Goal: Task Accomplishment & Management: Use online tool/utility

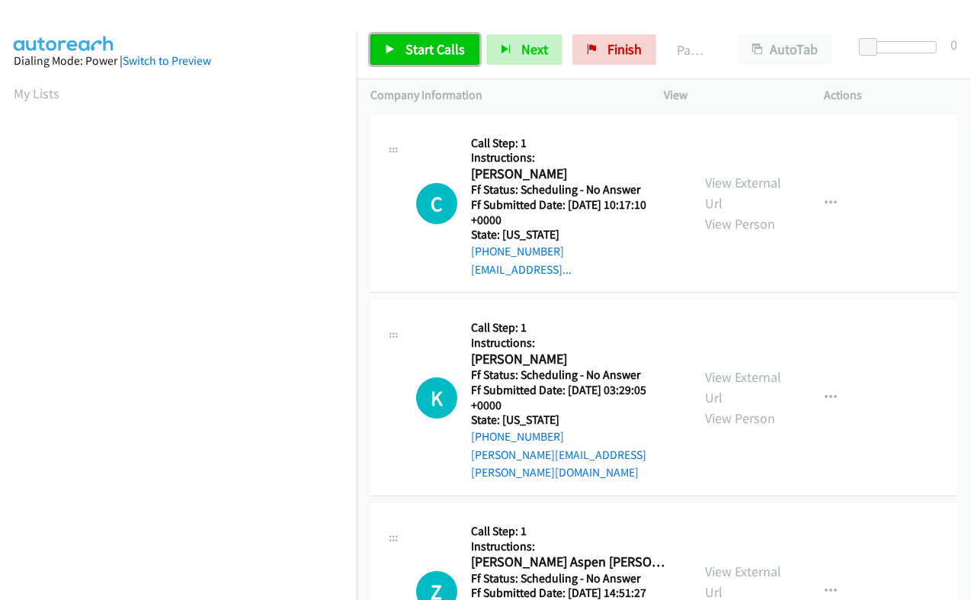
click at [444, 50] on span "Start Calls" at bounding box center [435, 49] width 59 height 18
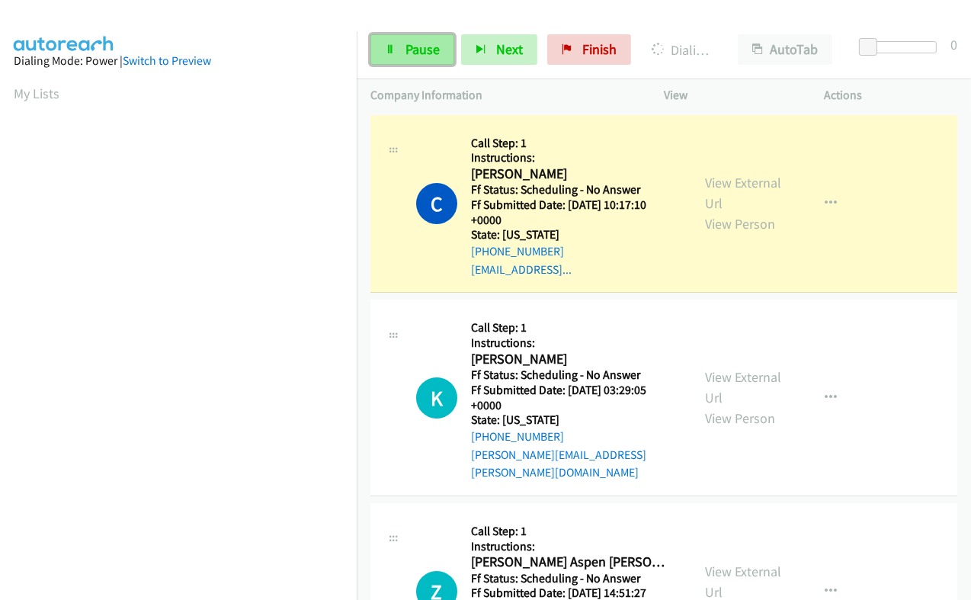
click at [419, 56] on span "Pause" at bounding box center [423, 49] width 34 height 18
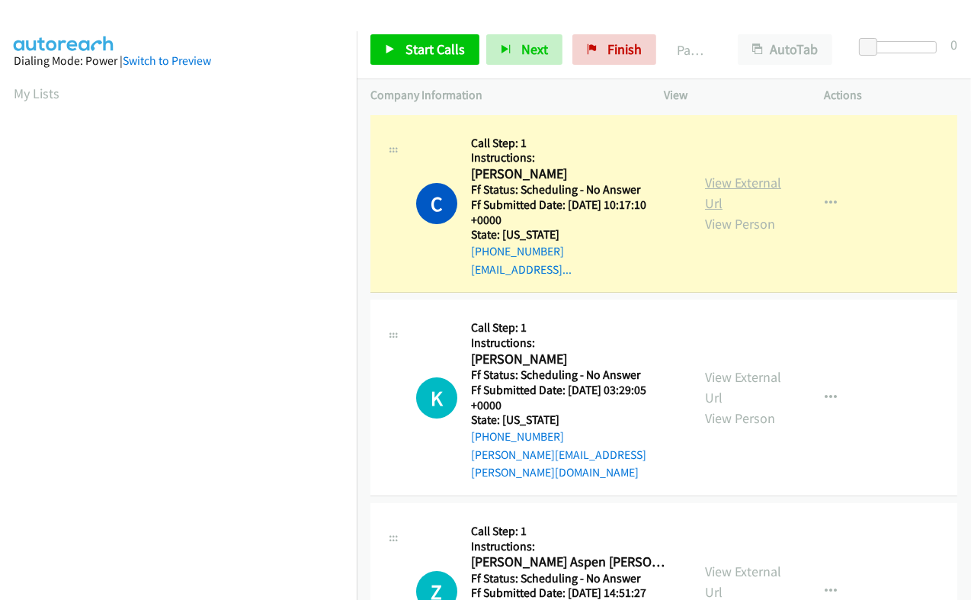
click at [707, 185] on link "View External Url" at bounding box center [743, 193] width 76 height 38
click at [480, 173] on h2 "[PERSON_NAME]" at bounding box center [571, 174] width 200 height 18
copy h2 "[PERSON_NAME]"
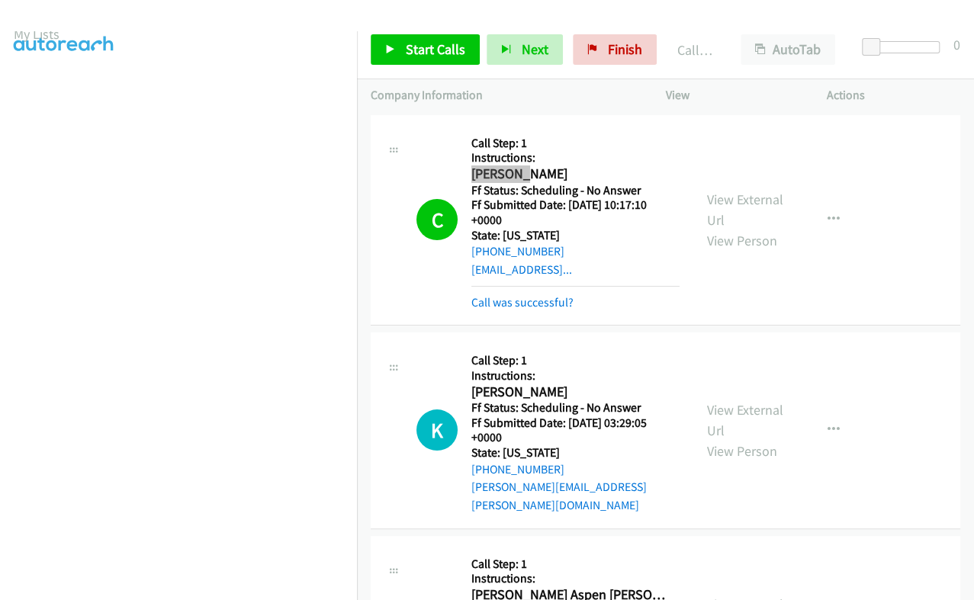
scroll to position [0, 0]
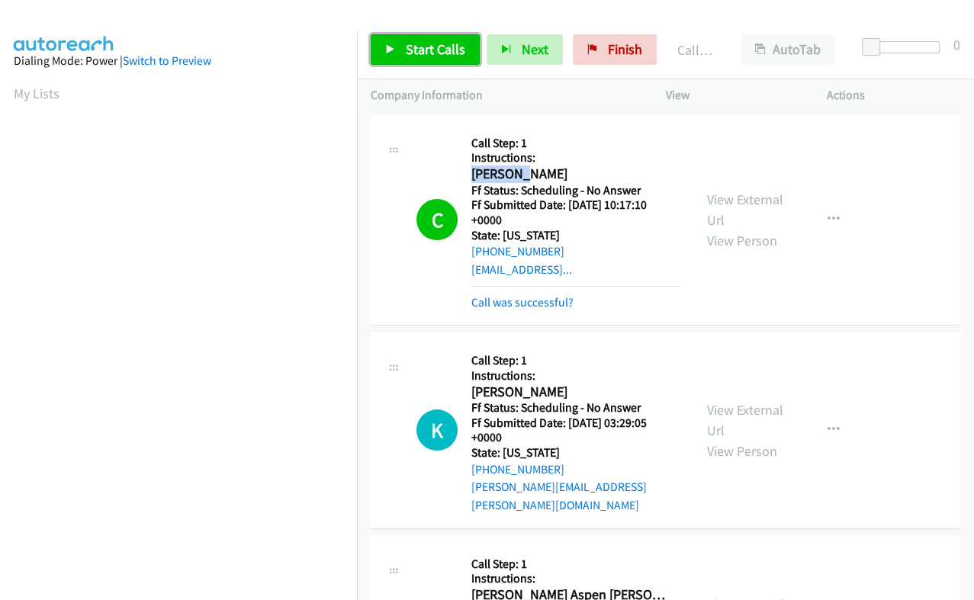
click at [436, 47] on span "Start Calls" at bounding box center [435, 49] width 59 height 18
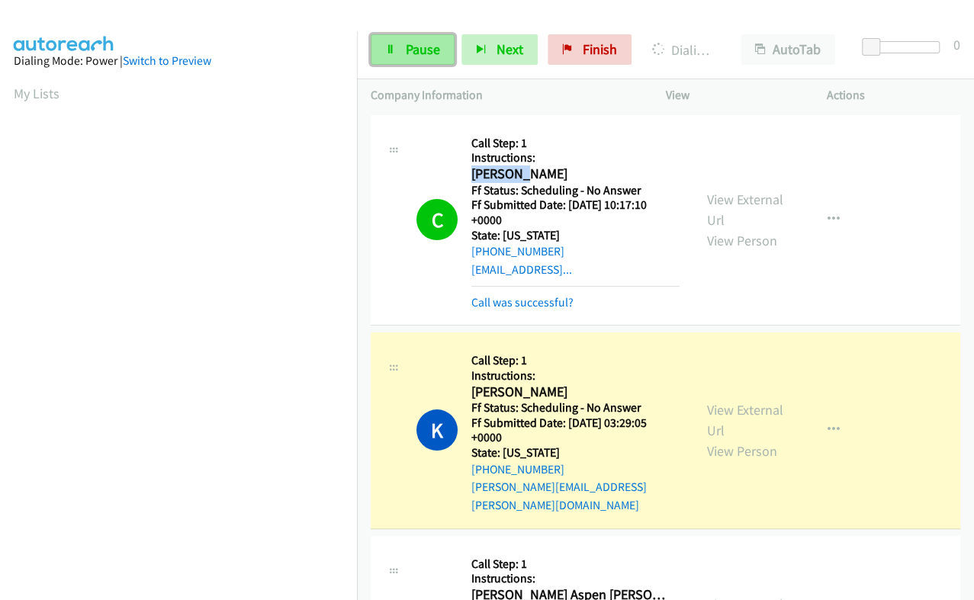
click at [424, 50] on span "Pause" at bounding box center [423, 49] width 34 height 18
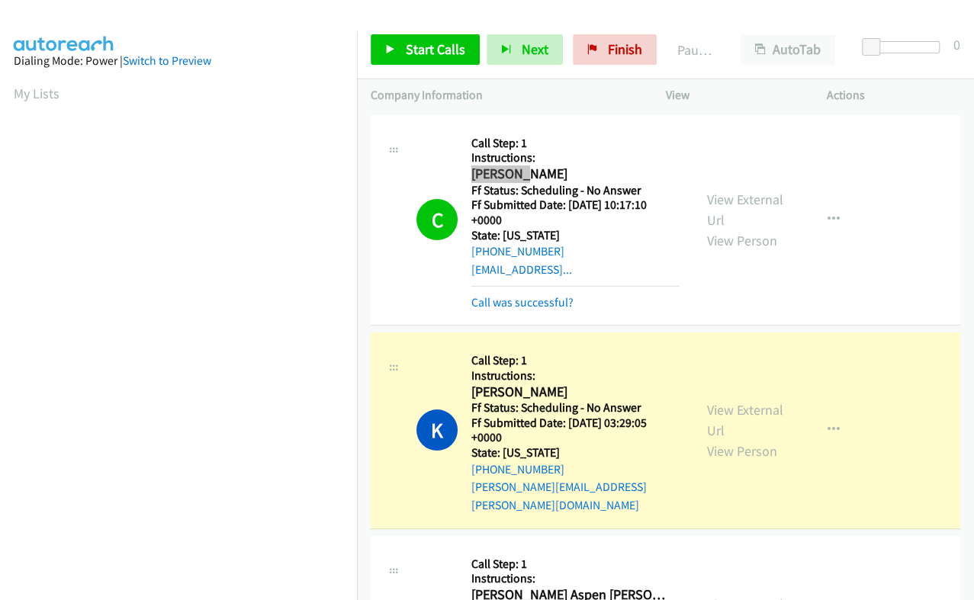
scroll to position [258, 0]
click at [484, 390] on h2 "[PERSON_NAME]" at bounding box center [571, 393] width 200 height 18
copy h2 "[PERSON_NAME]"
click at [713, 401] on link "View External Url" at bounding box center [745, 420] width 76 height 38
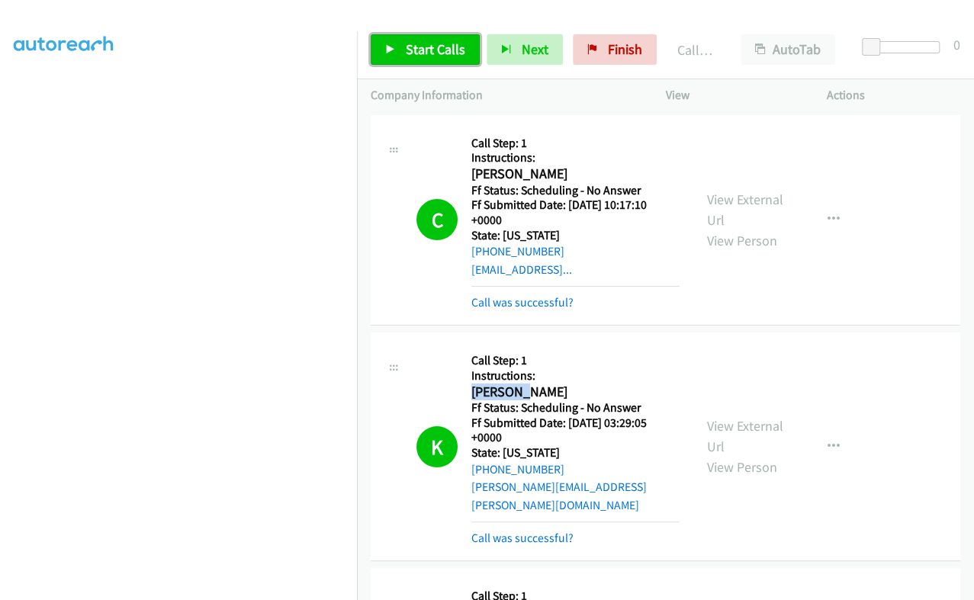
click at [408, 56] on span "Start Calls" at bounding box center [435, 49] width 59 height 18
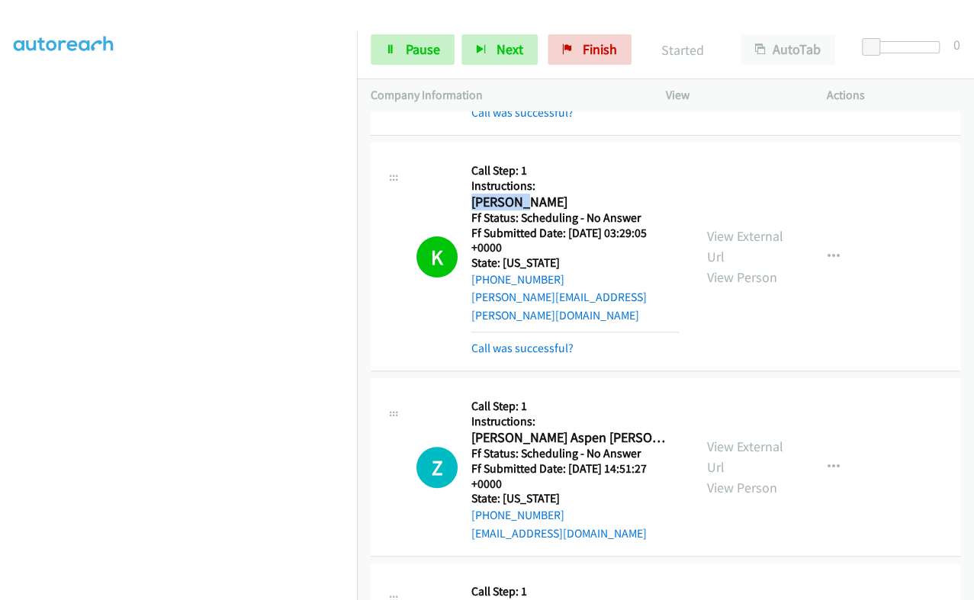
scroll to position [380, 0]
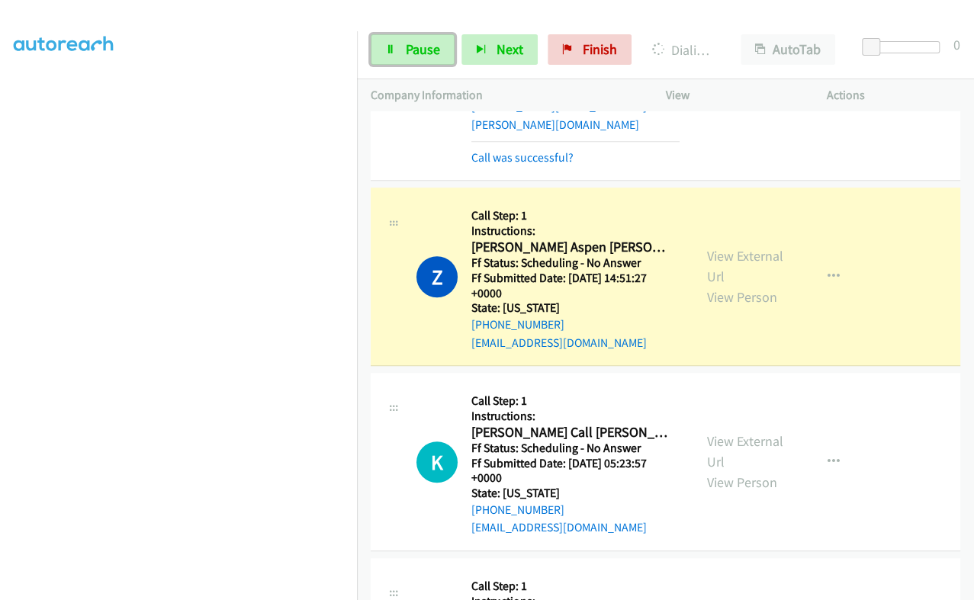
drag, startPoint x: 390, startPoint y: 47, endPoint x: 492, endPoint y: 75, distance: 105.3
click at [391, 47] on icon at bounding box center [390, 50] width 11 height 11
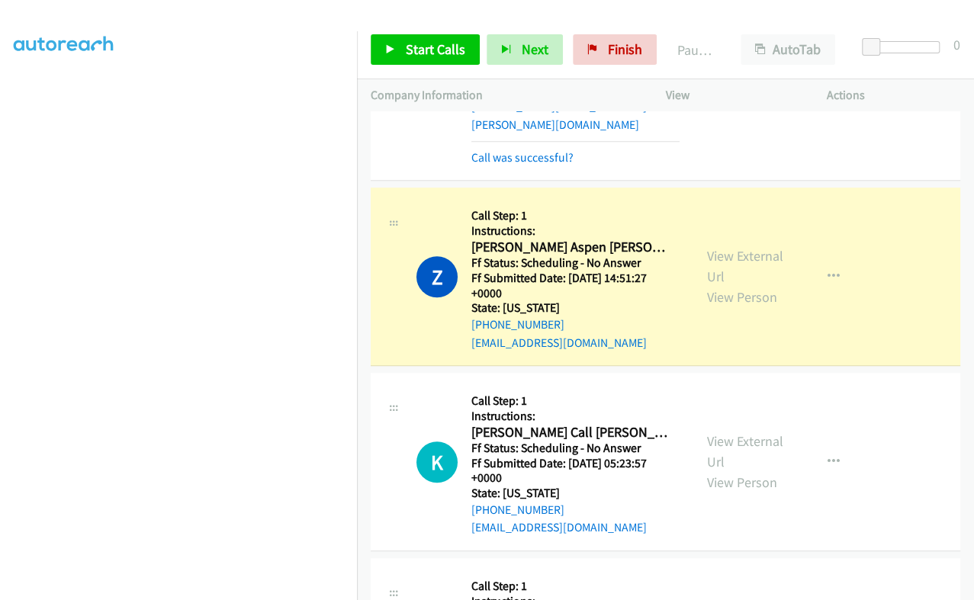
scroll to position [258, 0]
click at [718, 247] on link "View External Url" at bounding box center [745, 266] width 76 height 38
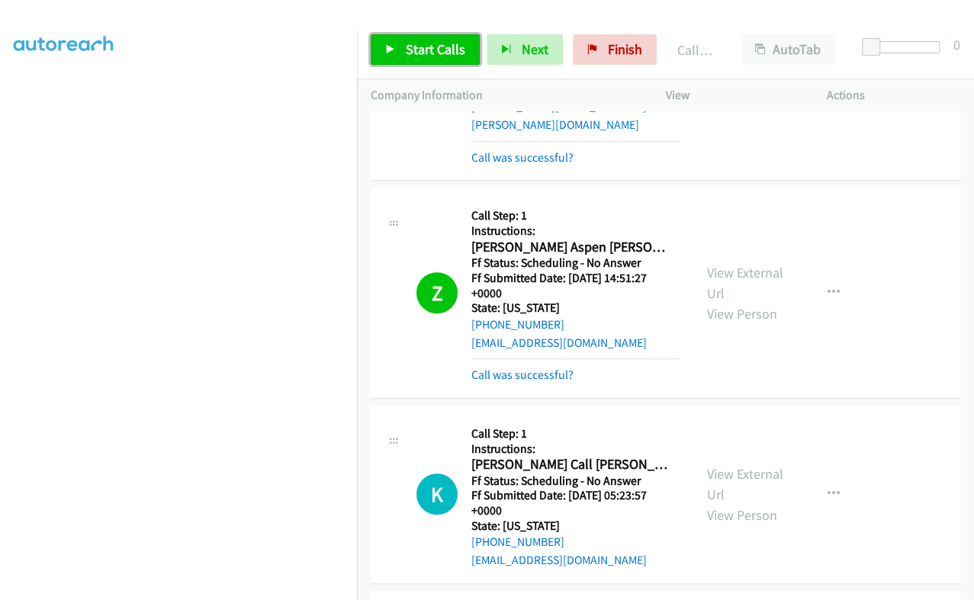
click at [424, 37] on link "Start Calls" at bounding box center [425, 49] width 109 height 31
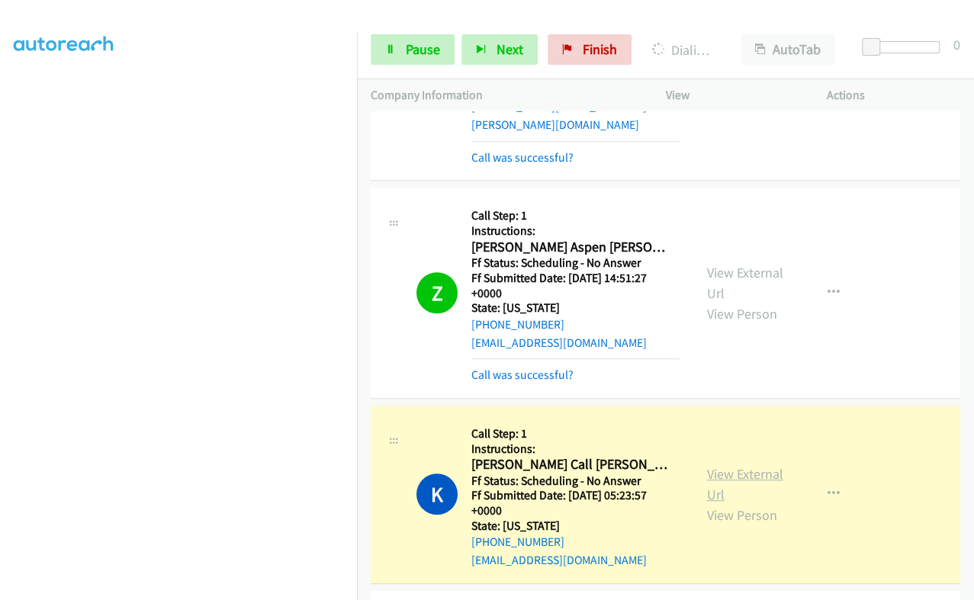
click at [715, 465] on link "View External Url" at bounding box center [745, 484] width 76 height 38
drag, startPoint x: 416, startPoint y: 50, endPoint x: 451, endPoint y: 3, distance: 57.8
click at [416, 50] on span "Pause" at bounding box center [423, 49] width 34 height 18
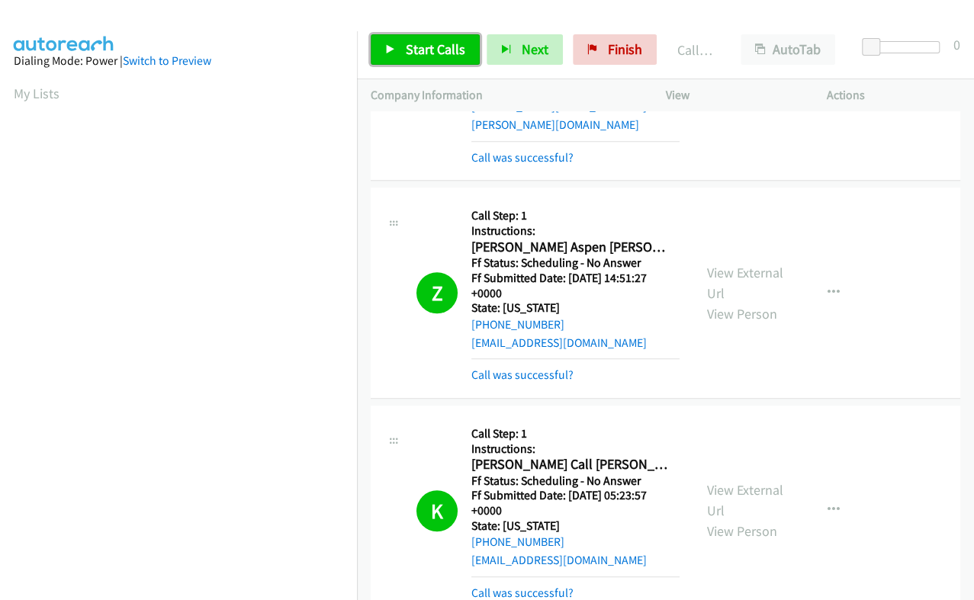
click at [413, 47] on span "Start Calls" at bounding box center [435, 49] width 59 height 18
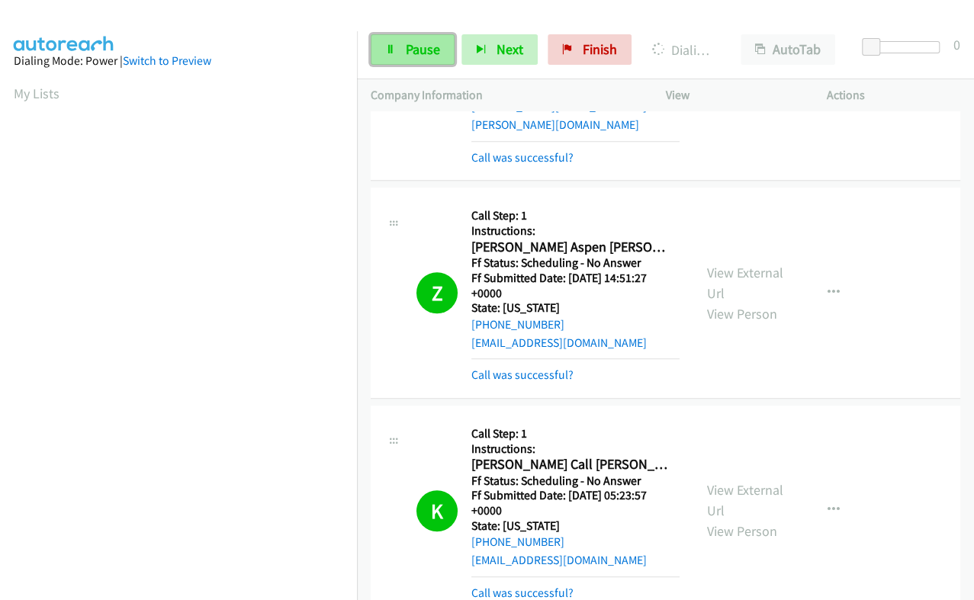
click at [421, 51] on span "Pause" at bounding box center [423, 49] width 34 height 18
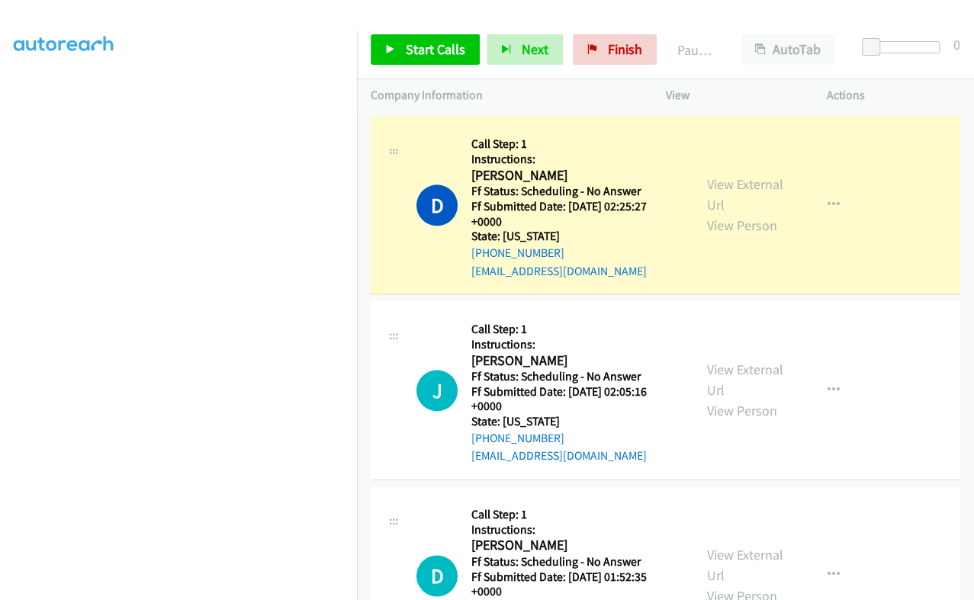
scroll to position [858, 0]
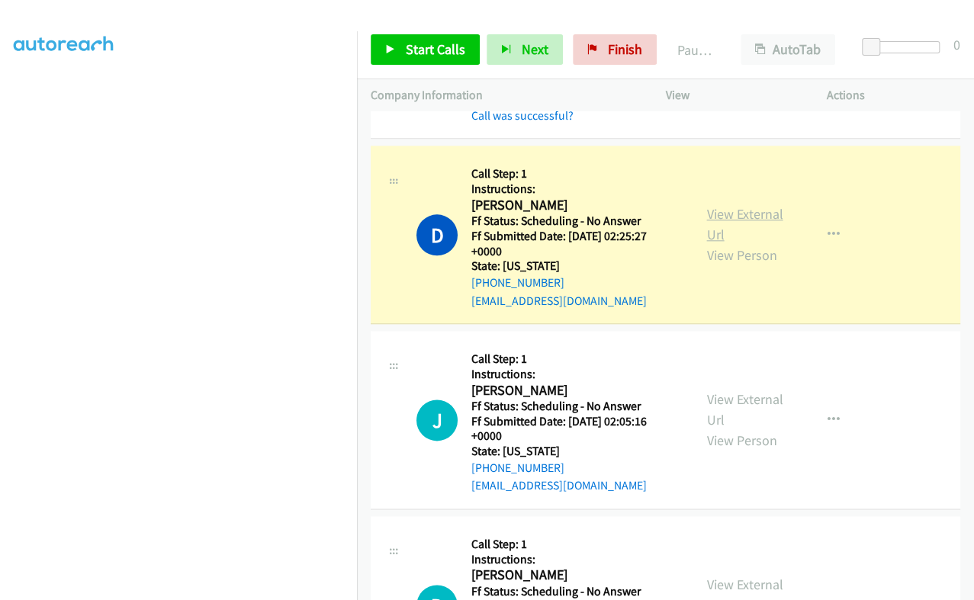
click at [714, 205] on link "View External Url" at bounding box center [745, 224] width 76 height 38
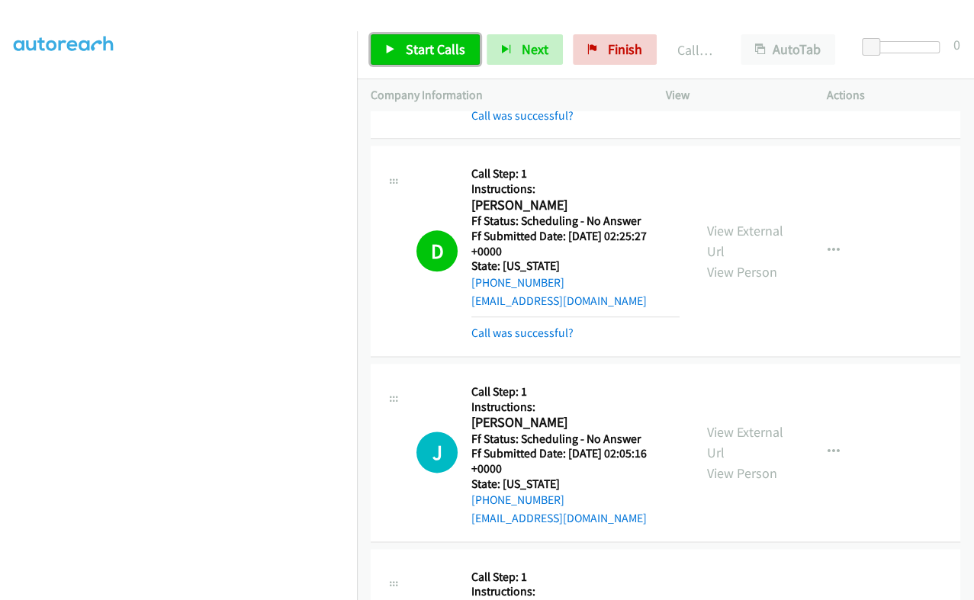
click at [448, 57] on span "Start Calls" at bounding box center [435, 49] width 59 height 18
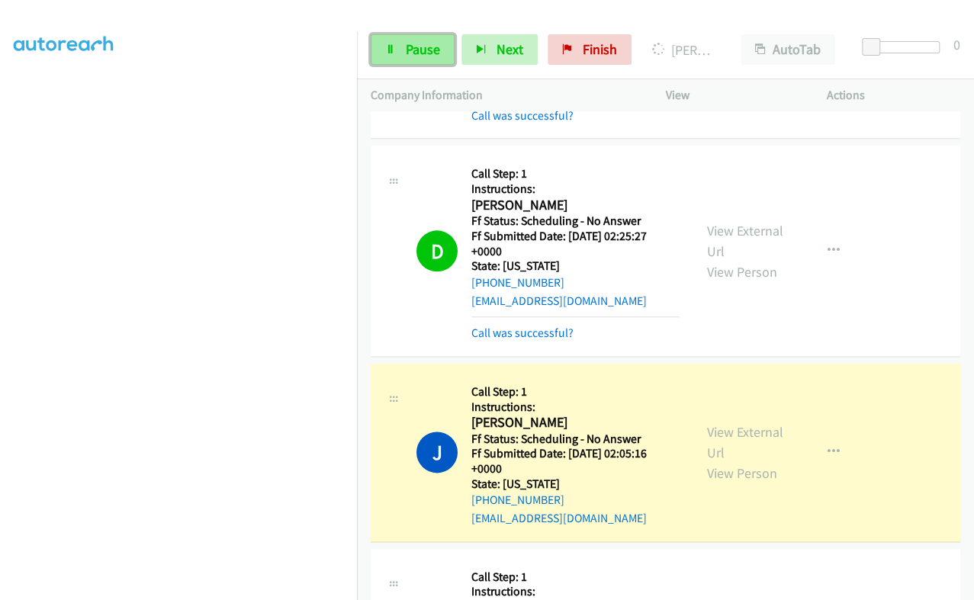
click at [406, 50] on span "Pause" at bounding box center [423, 49] width 34 height 18
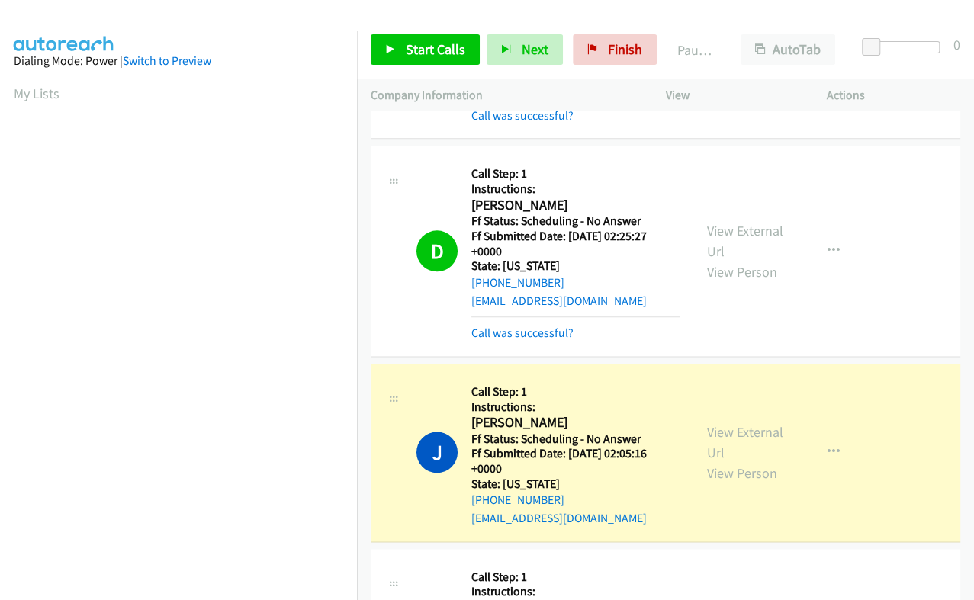
scroll to position [258, 0]
click at [709, 423] on link "View External Url" at bounding box center [745, 442] width 76 height 38
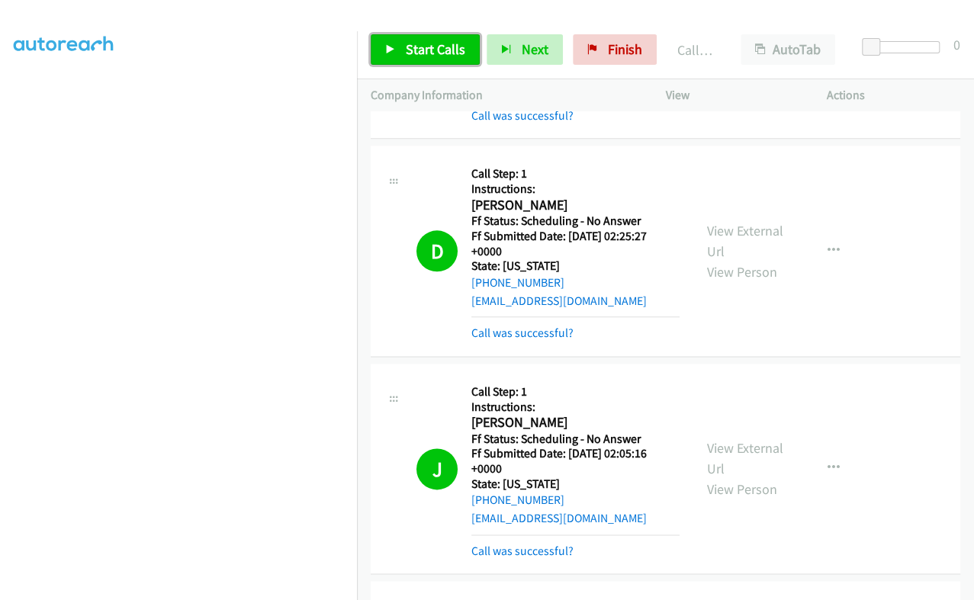
click at [412, 60] on link "Start Calls" at bounding box center [425, 49] width 109 height 31
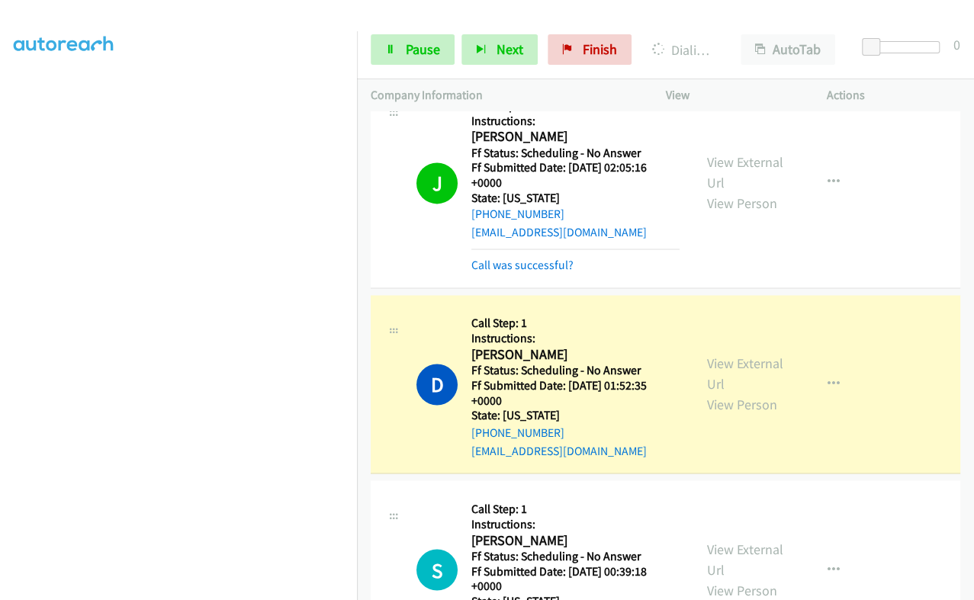
scroll to position [0, 0]
click at [412, 53] on span "Pause" at bounding box center [423, 49] width 34 height 18
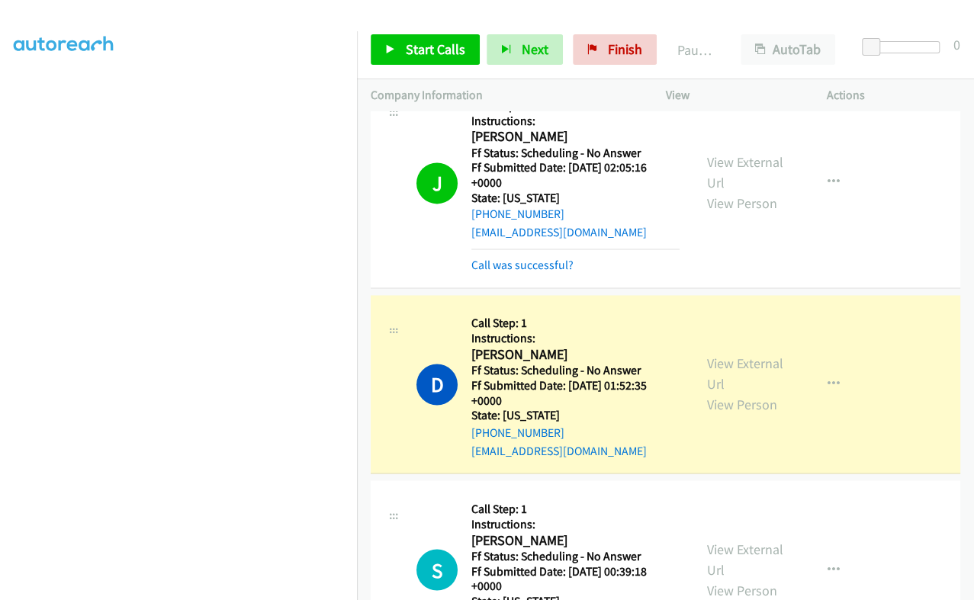
scroll to position [258, 0]
click at [716, 355] on link "View External Url" at bounding box center [745, 374] width 76 height 38
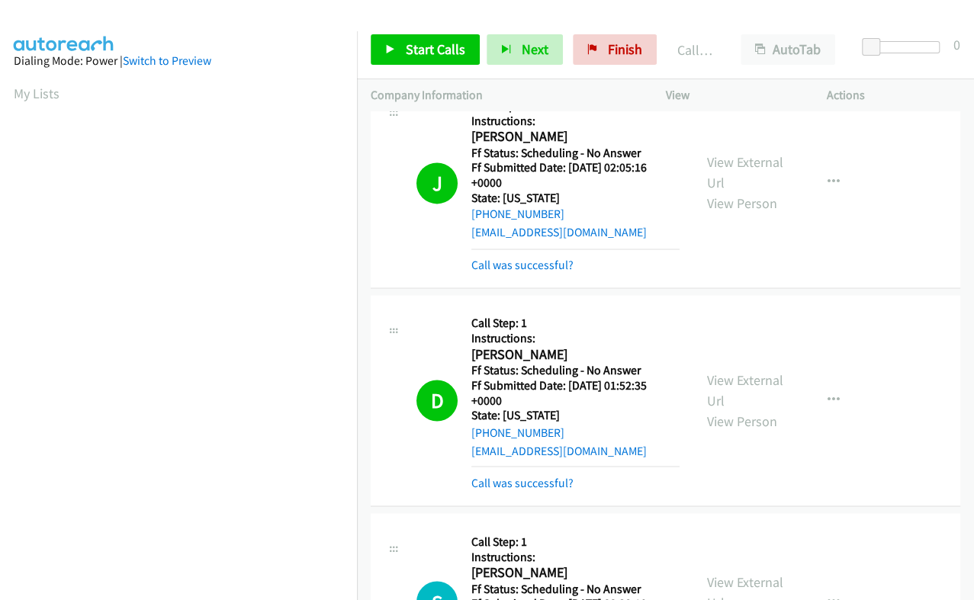
scroll to position [1559, 0]
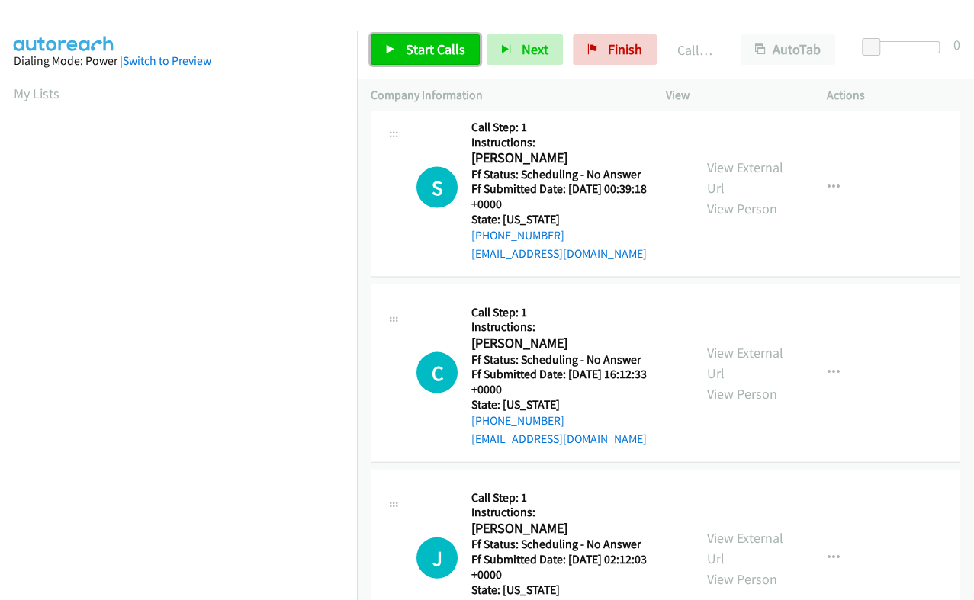
click at [424, 47] on span "Start Calls" at bounding box center [435, 49] width 59 height 18
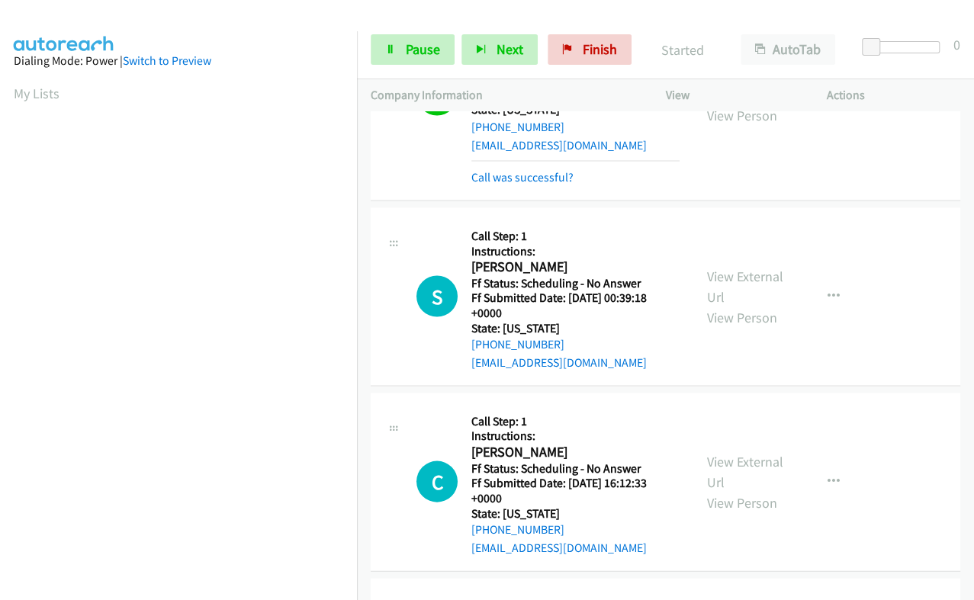
scroll to position [1273, 0]
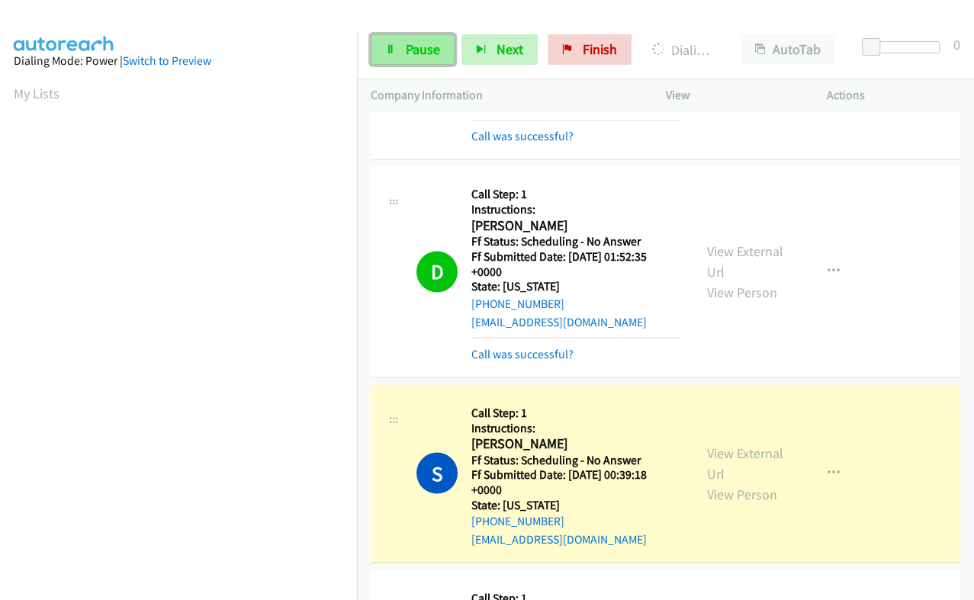
click at [409, 44] on span "Pause" at bounding box center [423, 49] width 34 height 18
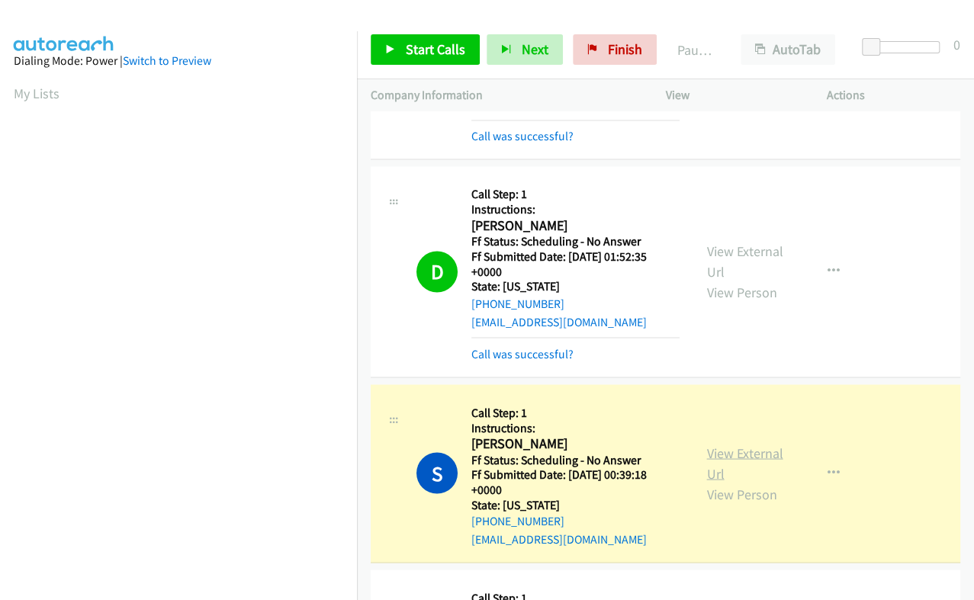
click at [712, 444] on link "View External Url" at bounding box center [745, 463] width 76 height 38
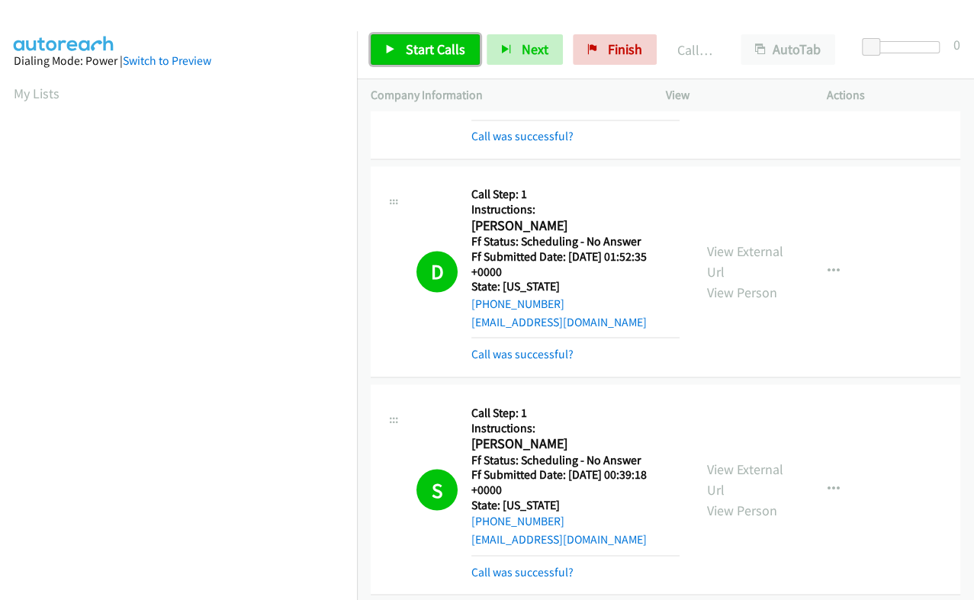
drag, startPoint x: 417, startPoint y: 56, endPoint x: 446, endPoint y: 167, distance: 114.3
click at [417, 56] on span "Start Calls" at bounding box center [435, 49] width 59 height 18
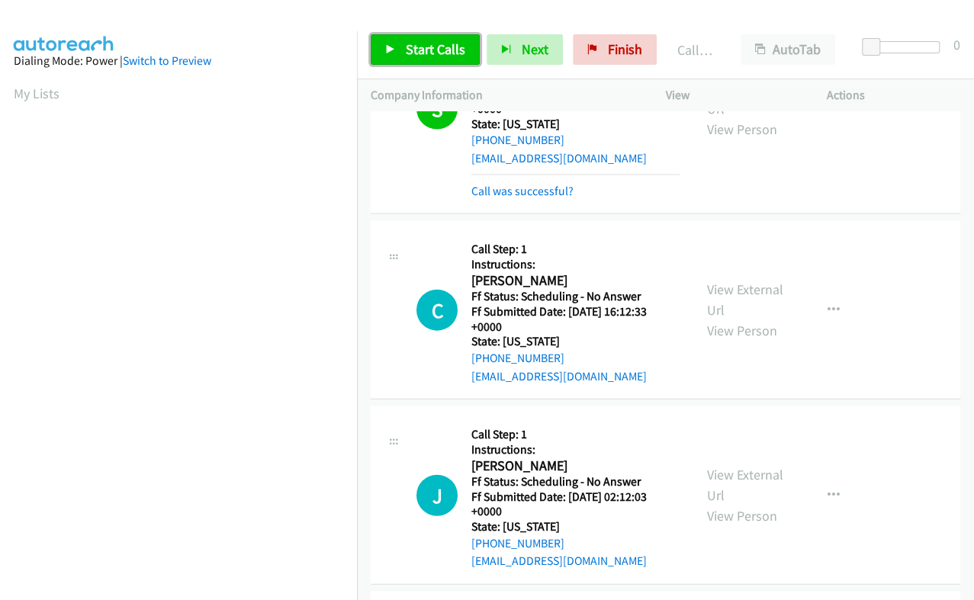
scroll to position [1654, 0]
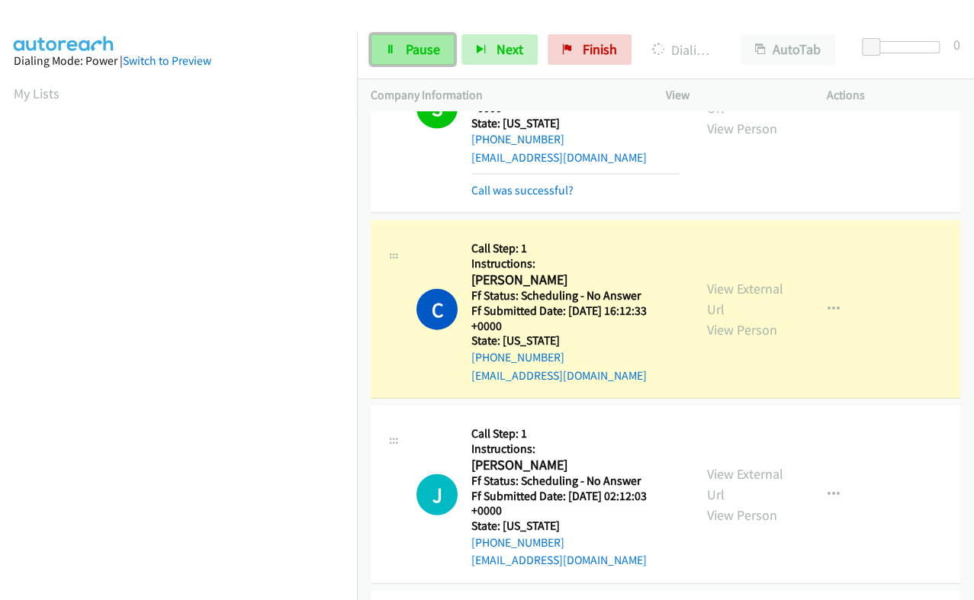
click at [420, 55] on span "Pause" at bounding box center [423, 49] width 34 height 18
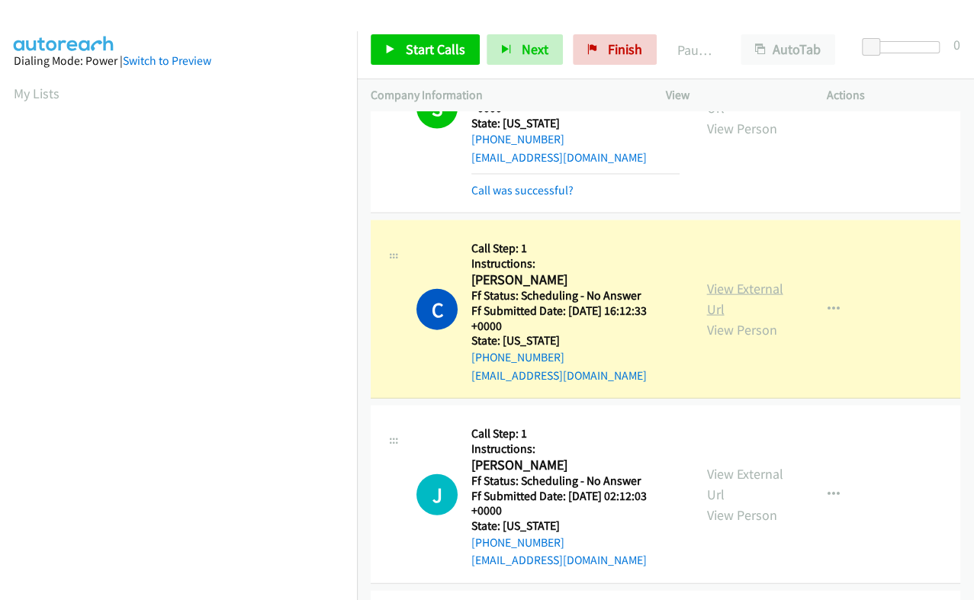
click at [709, 280] on link "View External Url" at bounding box center [745, 299] width 76 height 38
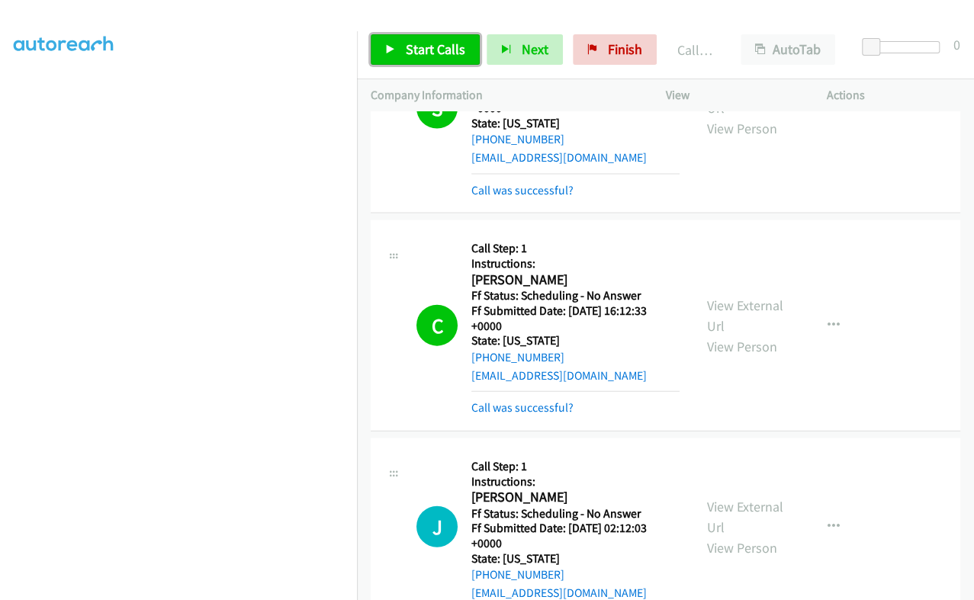
click at [425, 50] on span "Start Calls" at bounding box center [435, 49] width 59 height 18
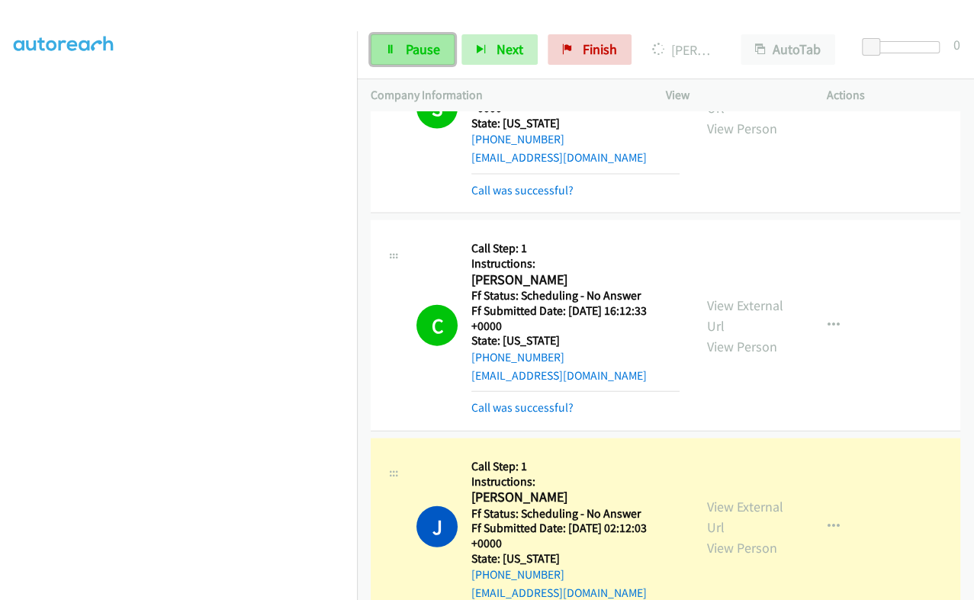
click at [396, 47] on link "Pause" at bounding box center [413, 49] width 84 height 31
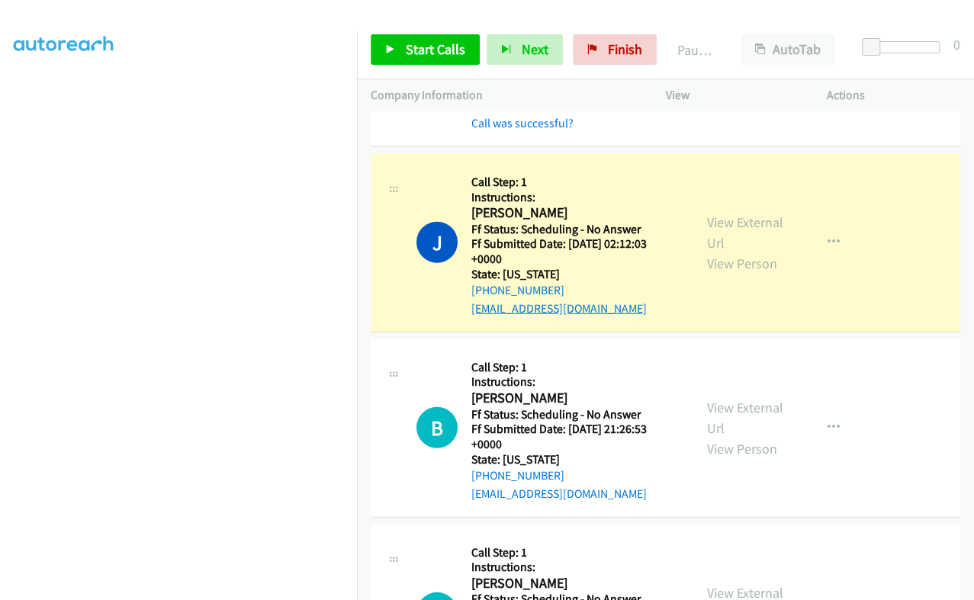
scroll to position [1940, 0]
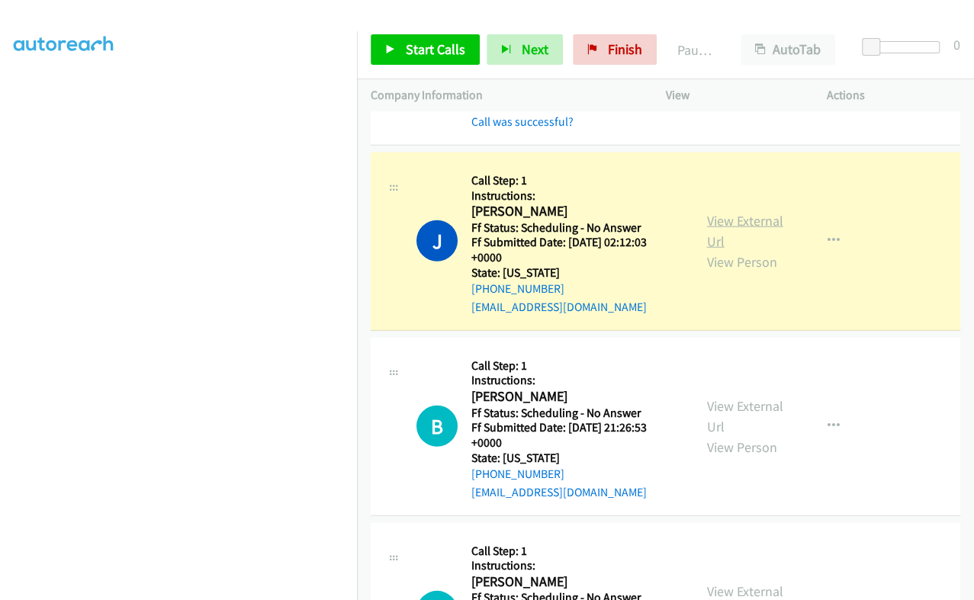
click at [724, 212] on link "View External Url" at bounding box center [745, 231] width 76 height 38
